Goal: Navigation & Orientation: Find specific page/section

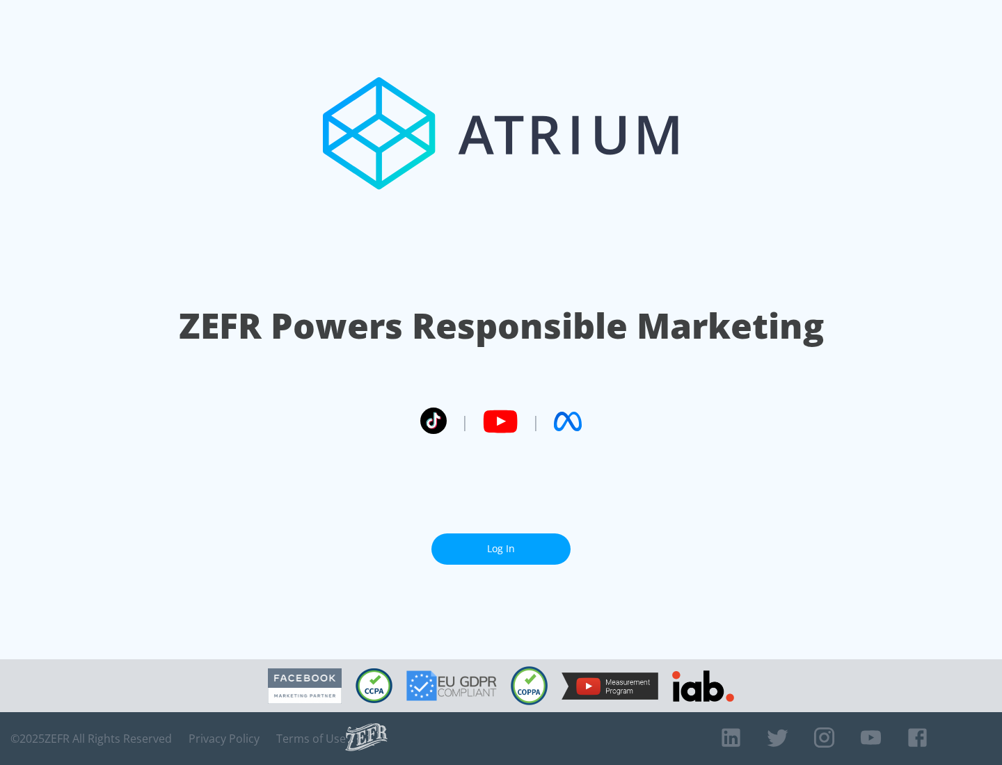
click at [501, 549] on link "Log In" at bounding box center [500, 548] width 139 height 31
